Goal: Information Seeking & Learning: Learn about a topic

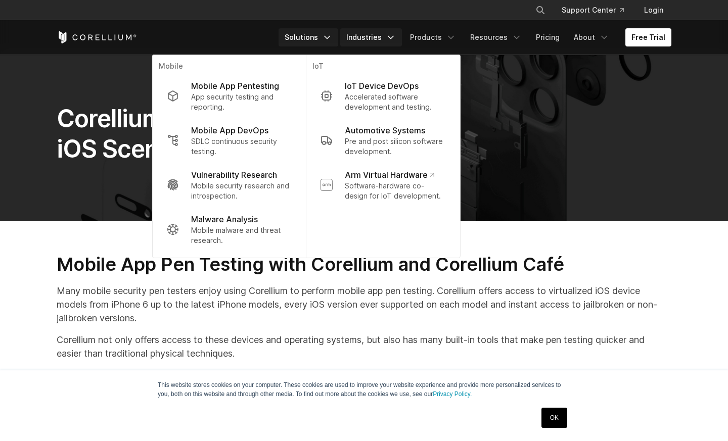
click at [367, 38] on link "Industries" at bounding box center [371, 37] width 62 height 18
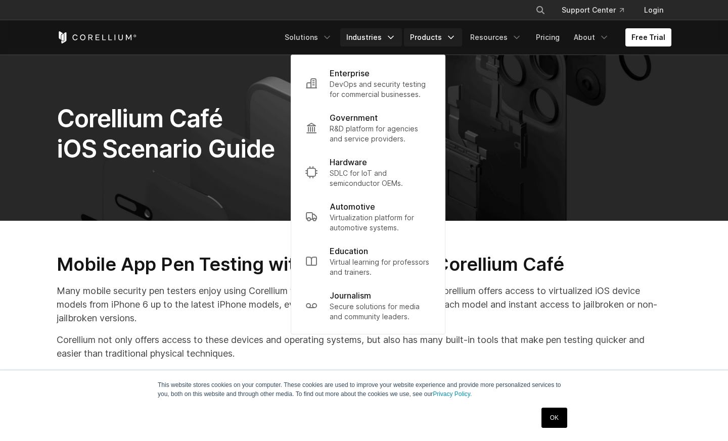
click at [428, 36] on link "Products" at bounding box center [433, 37] width 58 height 18
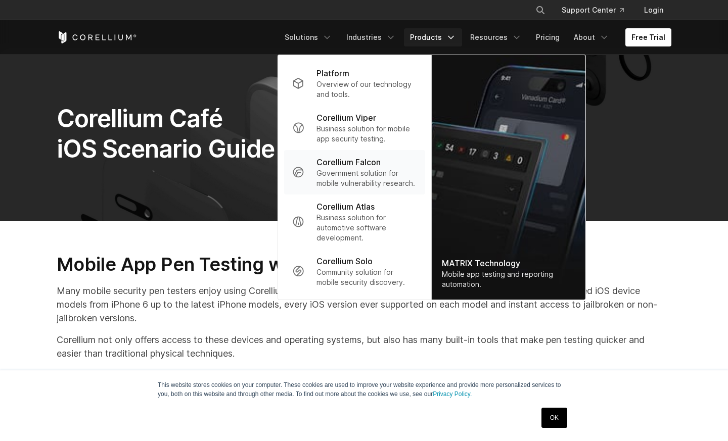
click at [348, 163] on p "Corellium Falcon" at bounding box center [348, 162] width 64 height 12
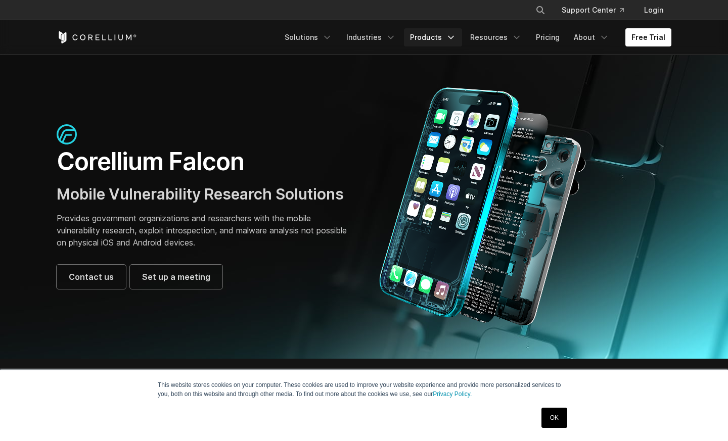
click at [426, 36] on link "Products" at bounding box center [433, 37] width 58 height 18
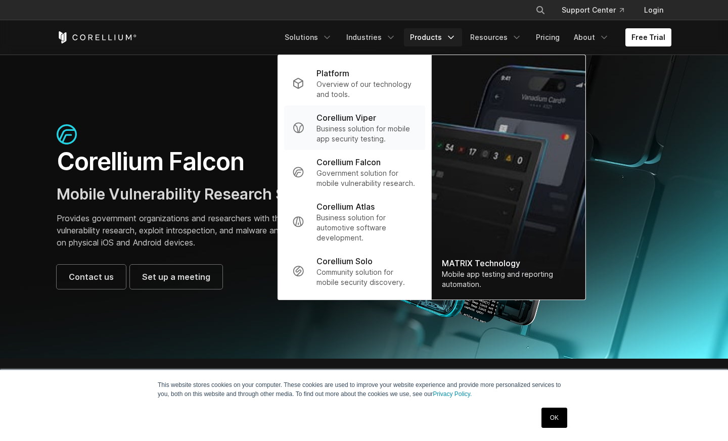
click at [351, 130] on p "Business solution for mobile app security testing." at bounding box center [366, 134] width 101 height 20
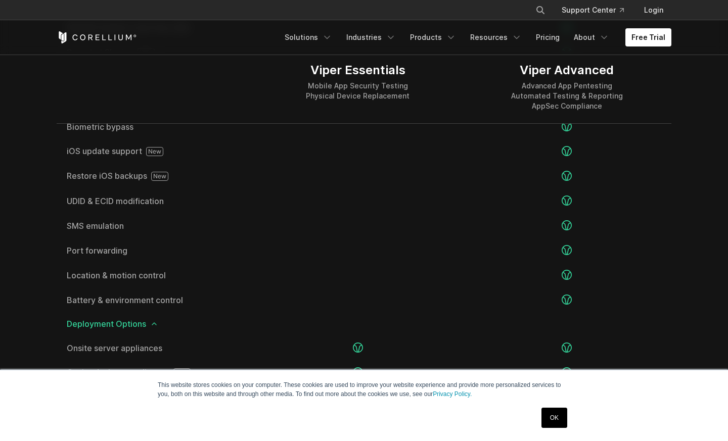
scroll to position [1867, 0]
